Goal: Complete application form

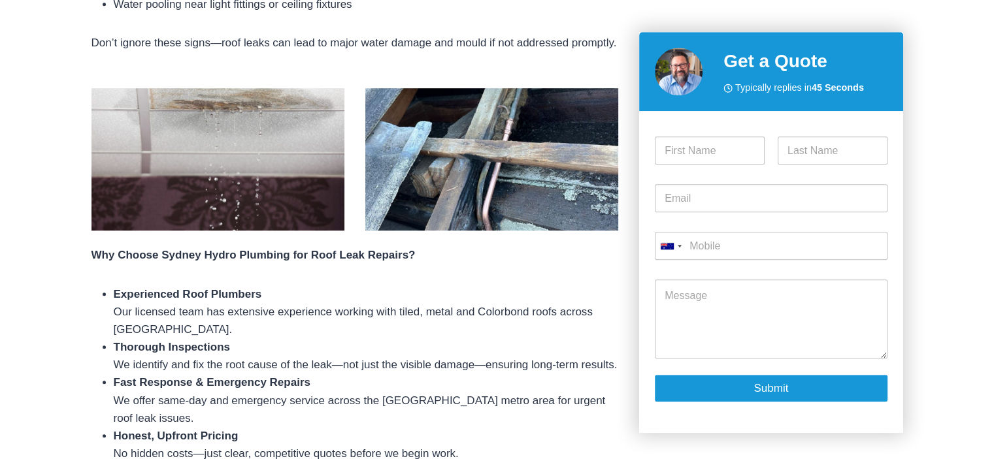
scroll to position [980, 0]
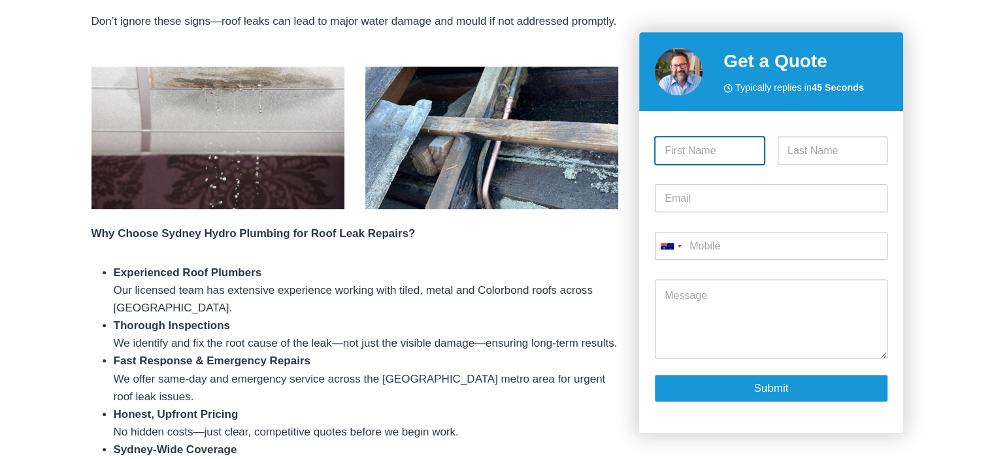
click at [681, 155] on input "First" at bounding box center [710, 151] width 110 height 28
type input "Costa"
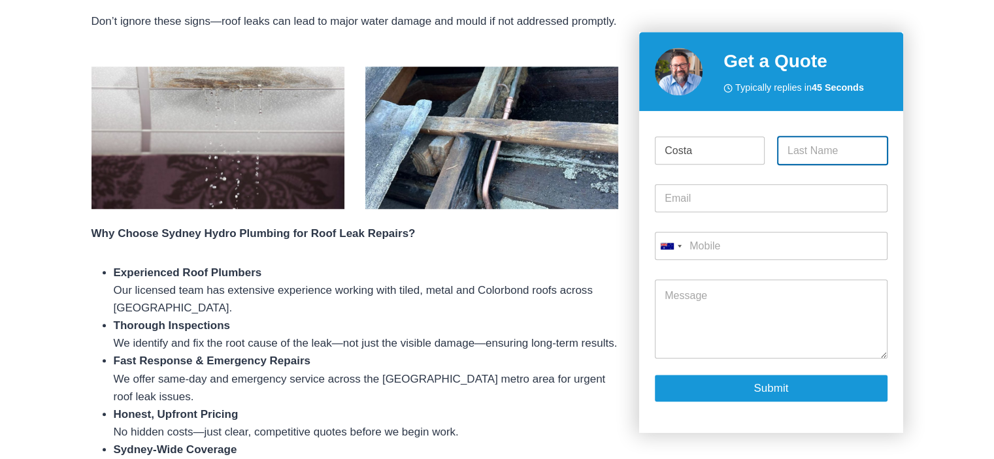
click at [785, 151] on input "Last" at bounding box center [832, 151] width 110 height 28
type input "Vasili"
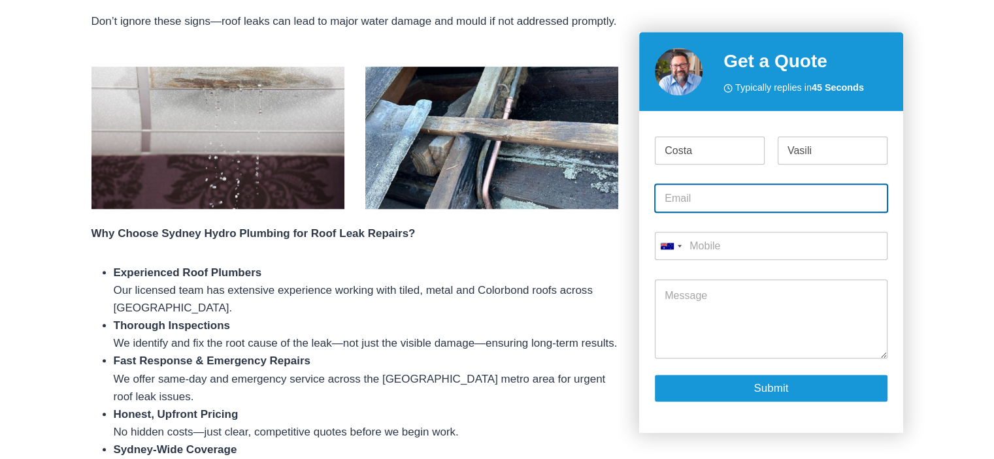
click at [669, 203] on input "Email *" at bounding box center [771, 199] width 232 height 28
type input "costa.vasili@internode.net.au"
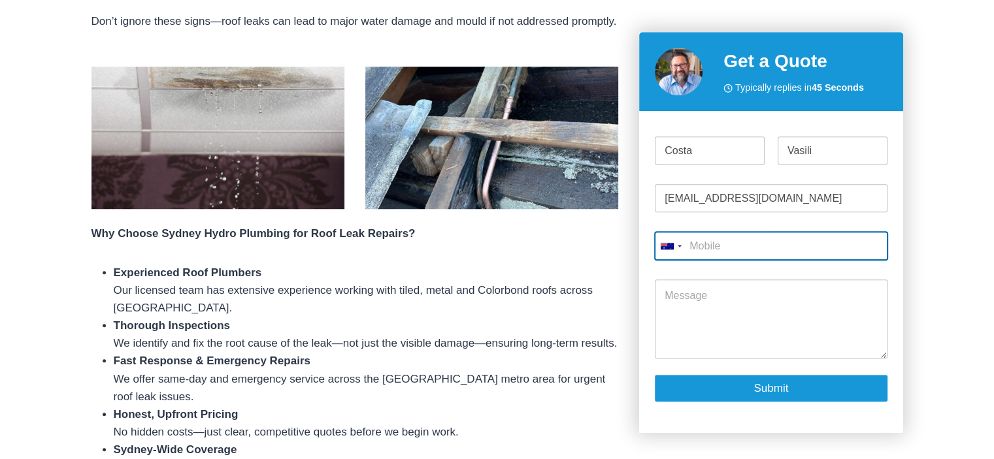
click at [702, 246] on input "Mobile *" at bounding box center [771, 247] width 232 height 28
type input "0412 251 742"
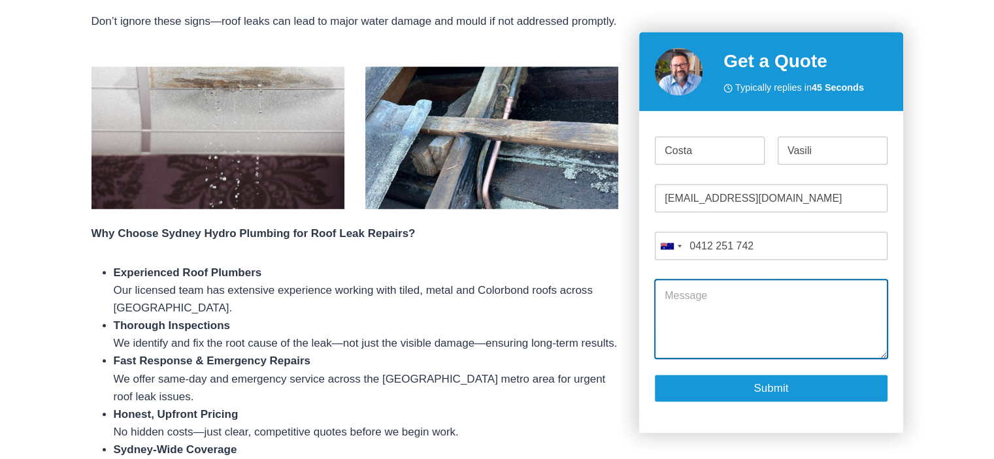
click at [677, 291] on textarea "Message" at bounding box center [771, 319] width 232 height 78
click at [743, 324] on textarea "Hi My roof on my house in Bowral is leaking. I got a local tradie to "fix" it" at bounding box center [771, 319] width 232 height 78
click at [828, 321] on textarea "Hi My roof on my house in Bowral is leaking. I got a local tradesman to "fix" it" at bounding box center [771, 319] width 232 height 78
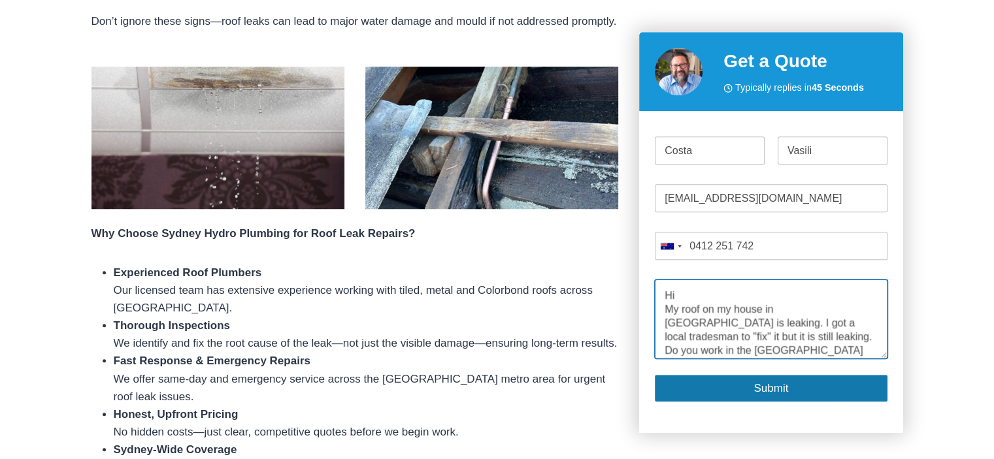
type textarea "Hi My roof on my house in Bowral is leaking. I got a local tradesman to "fix" i…"
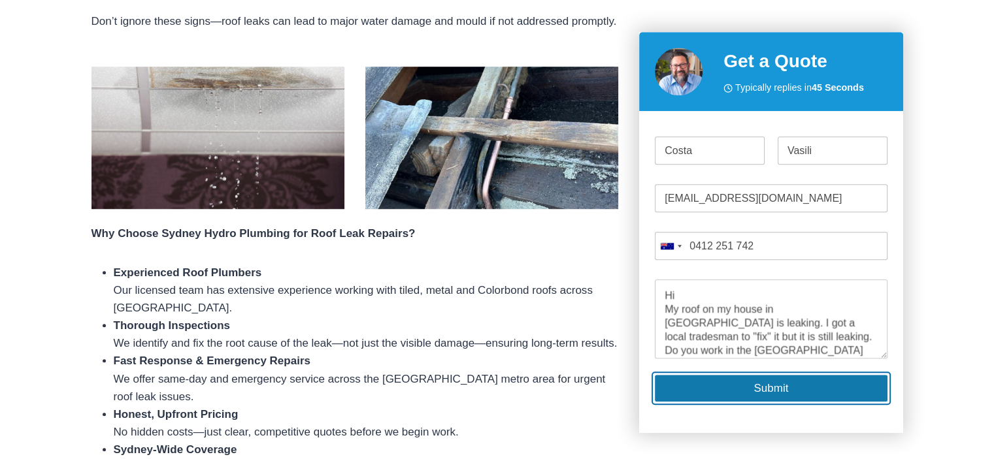
click at [771, 385] on button "Submit" at bounding box center [771, 388] width 232 height 27
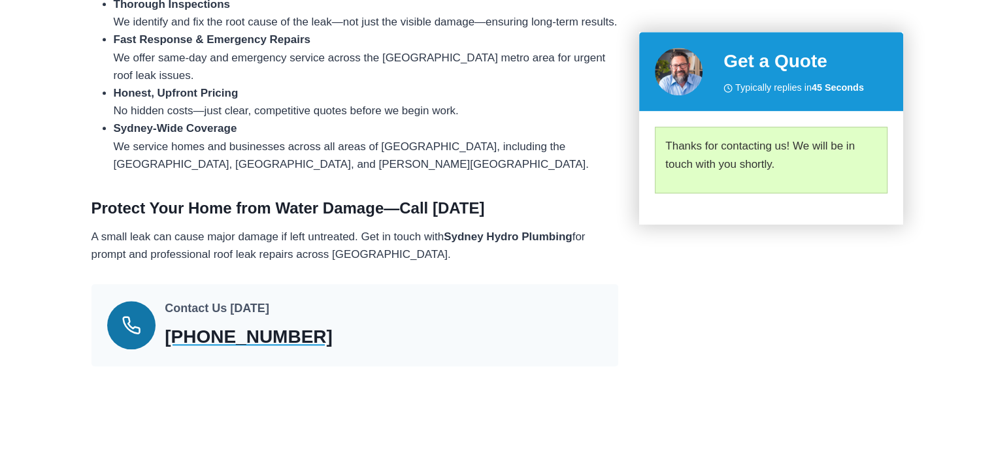
scroll to position [1303, 0]
